Goal: Navigation & Orientation: Understand site structure

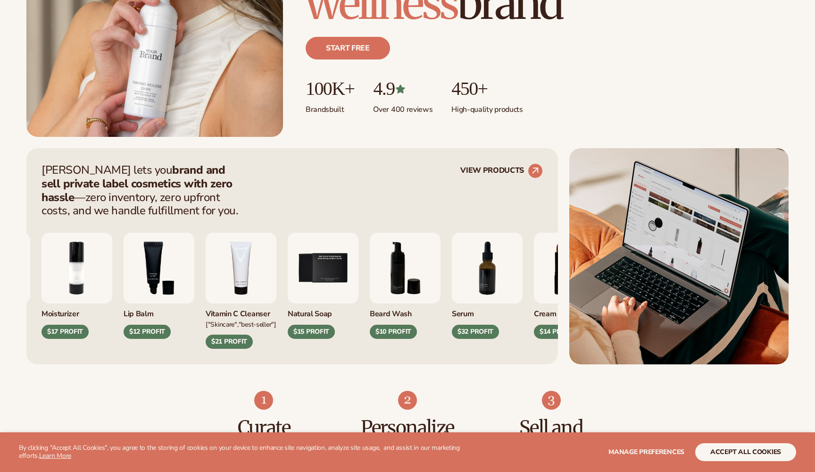
scroll to position [253, 0]
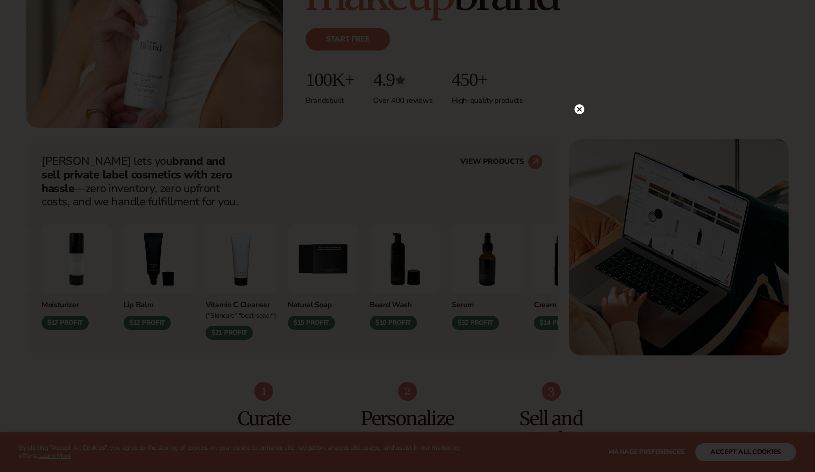
click at [581, 110] on circle at bounding box center [580, 109] width 10 height 10
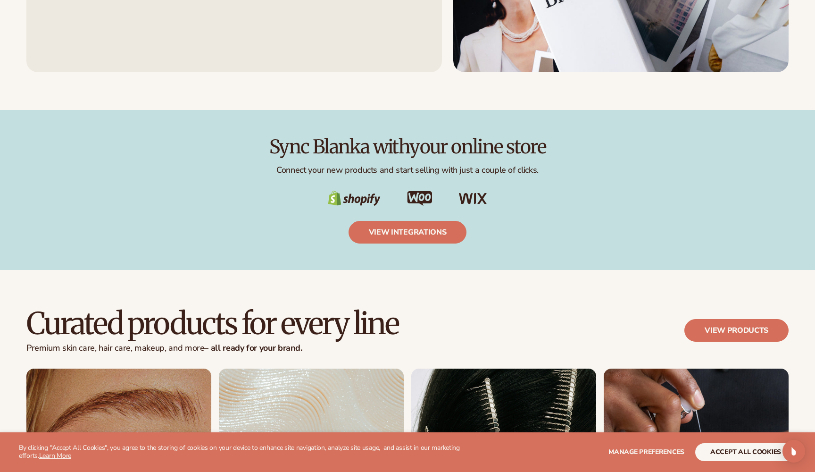
scroll to position [1580, 0]
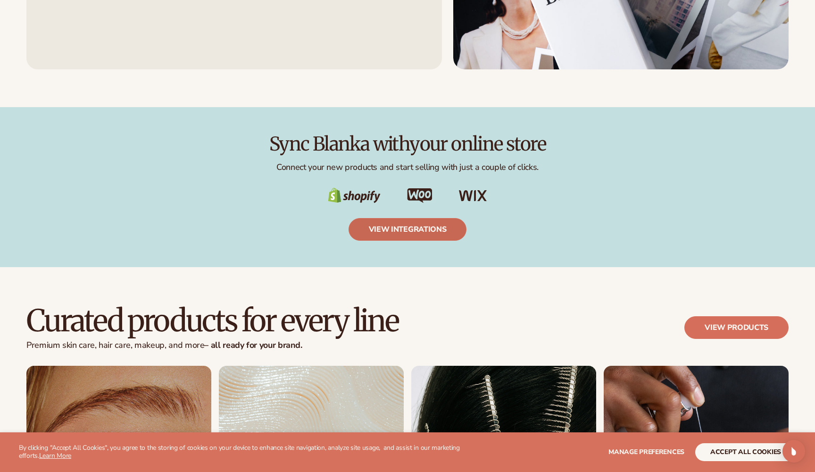
click at [409, 231] on link "view integrations" at bounding box center [408, 229] width 118 height 23
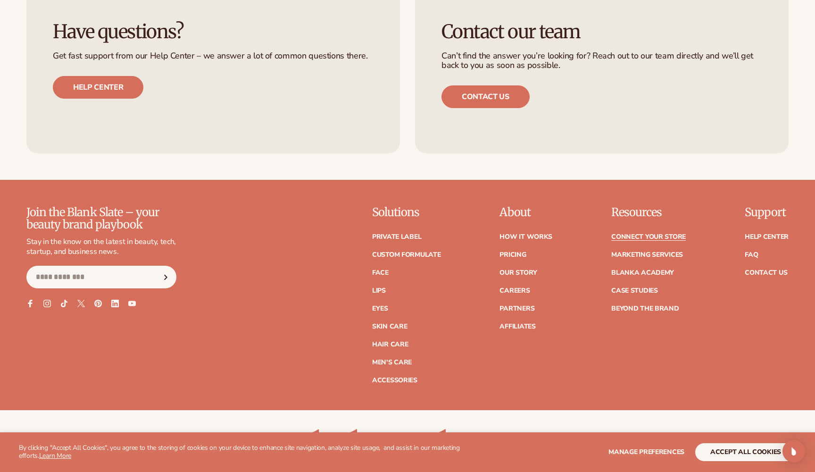
scroll to position [1152, 0]
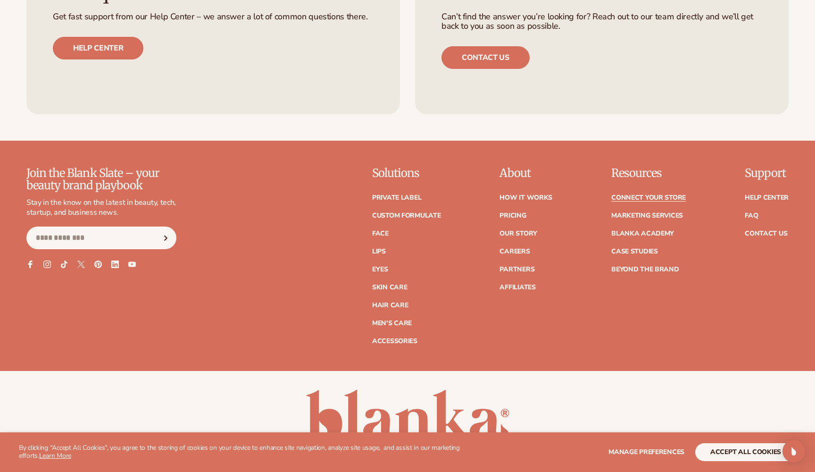
click at [521, 274] on ul "How It Works Pricing Our Story Careers Partners Affiliates" at bounding box center [526, 238] width 53 height 106
click at [521, 270] on link "Partners" at bounding box center [517, 269] width 35 height 7
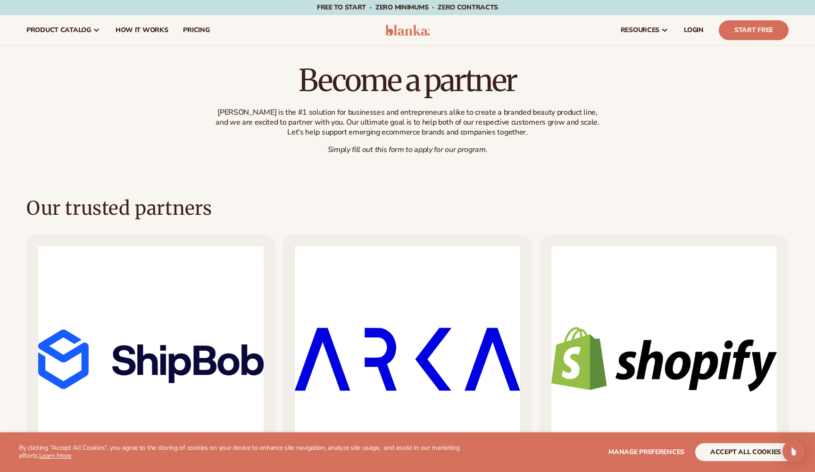
click at [470, 333] on img at bounding box center [408, 359] width 226 height 226
click at [401, 27] on img at bounding box center [408, 30] width 45 height 11
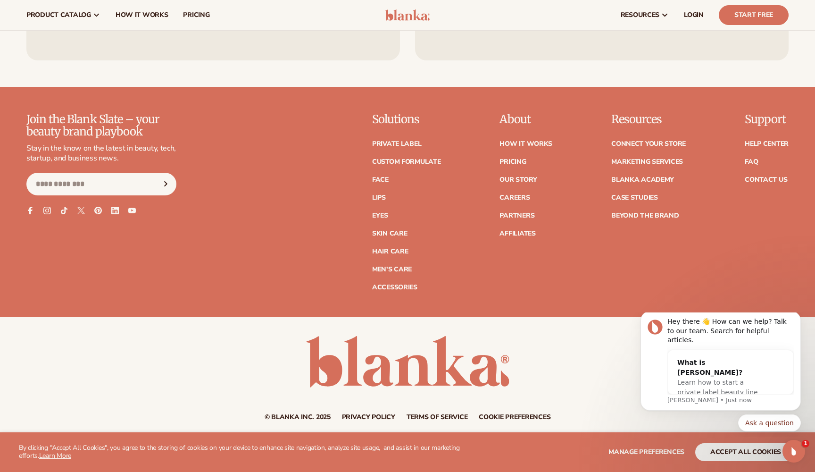
scroll to position [4048, 0]
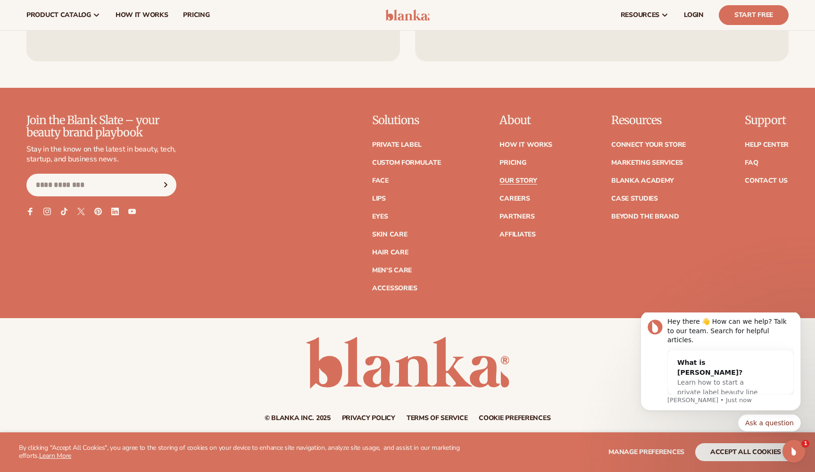
click at [515, 177] on link "Our Story" at bounding box center [518, 180] width 37 height 7
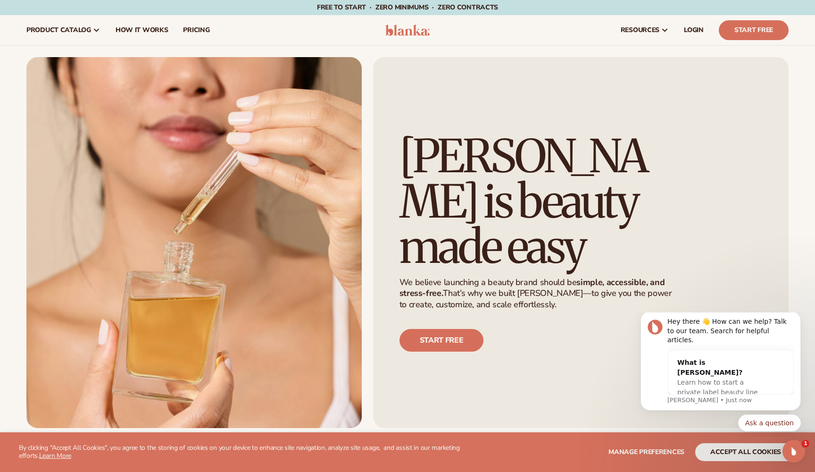
click at [400, 31] on img at bounding box center [408, 30] width 45 height 11
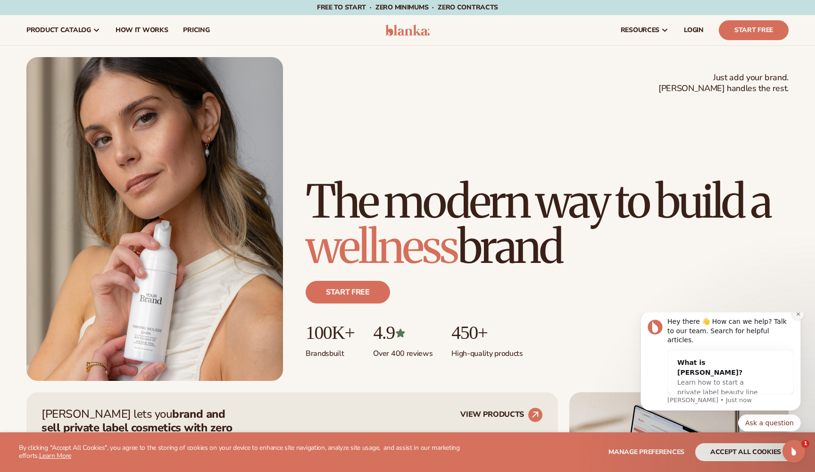
click at [800, 317] on icon "Dismiss notification" at bounding box center [798, 313] width 5 height 5
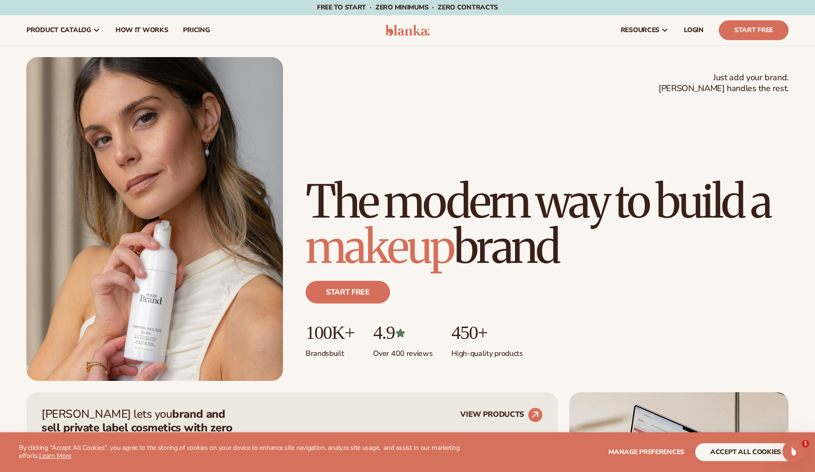
click at [715, 457] on button "accept all cookies" at bounding box center [746, 452] width 101 height 18
